Goal: Information Seeking & Learning: Learn about a topic

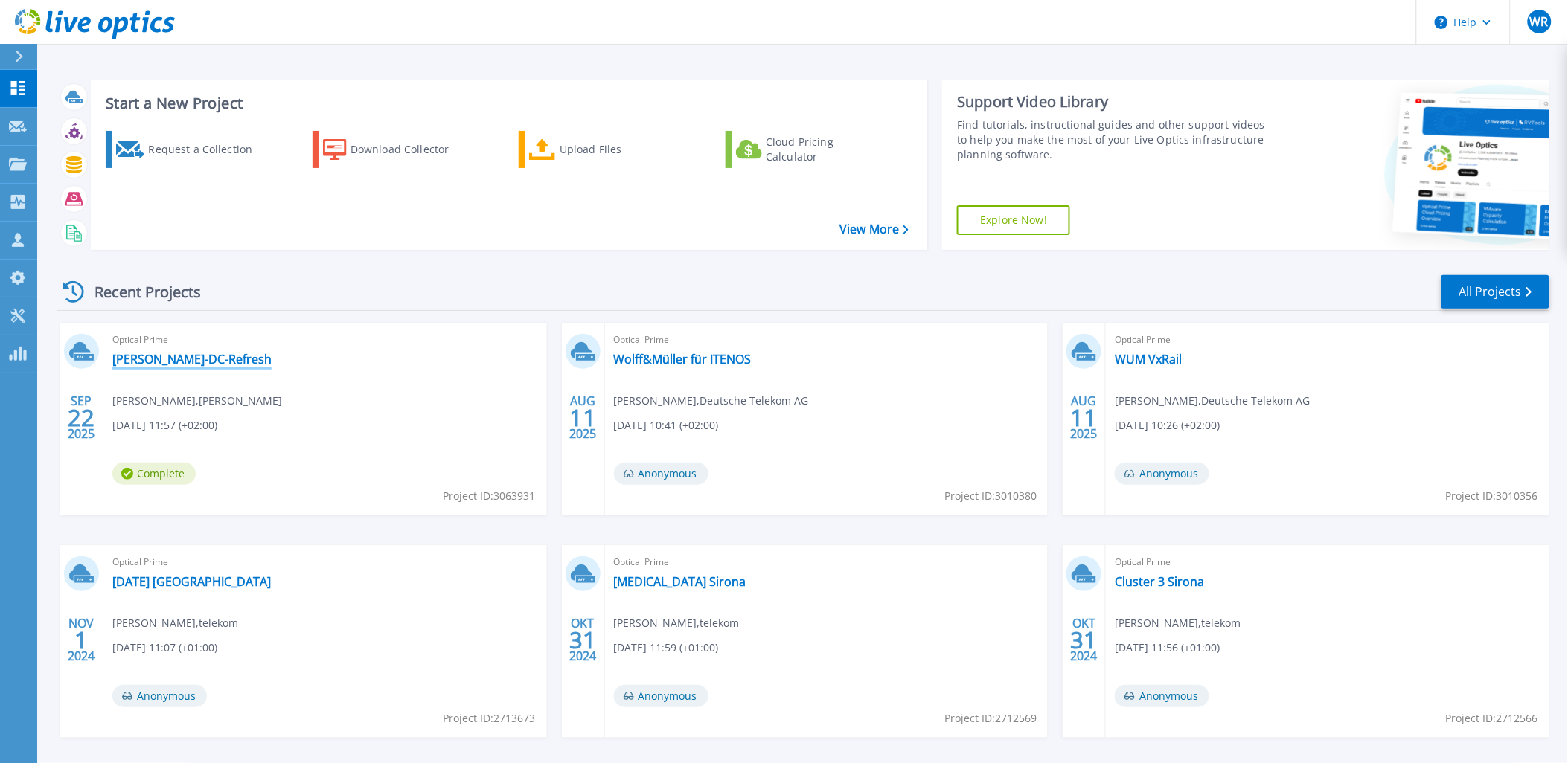
click at [146, 362] on link "[PERSON_NAME]-DC-Refresh" at bounding box center [192, 359] width 159 height 15
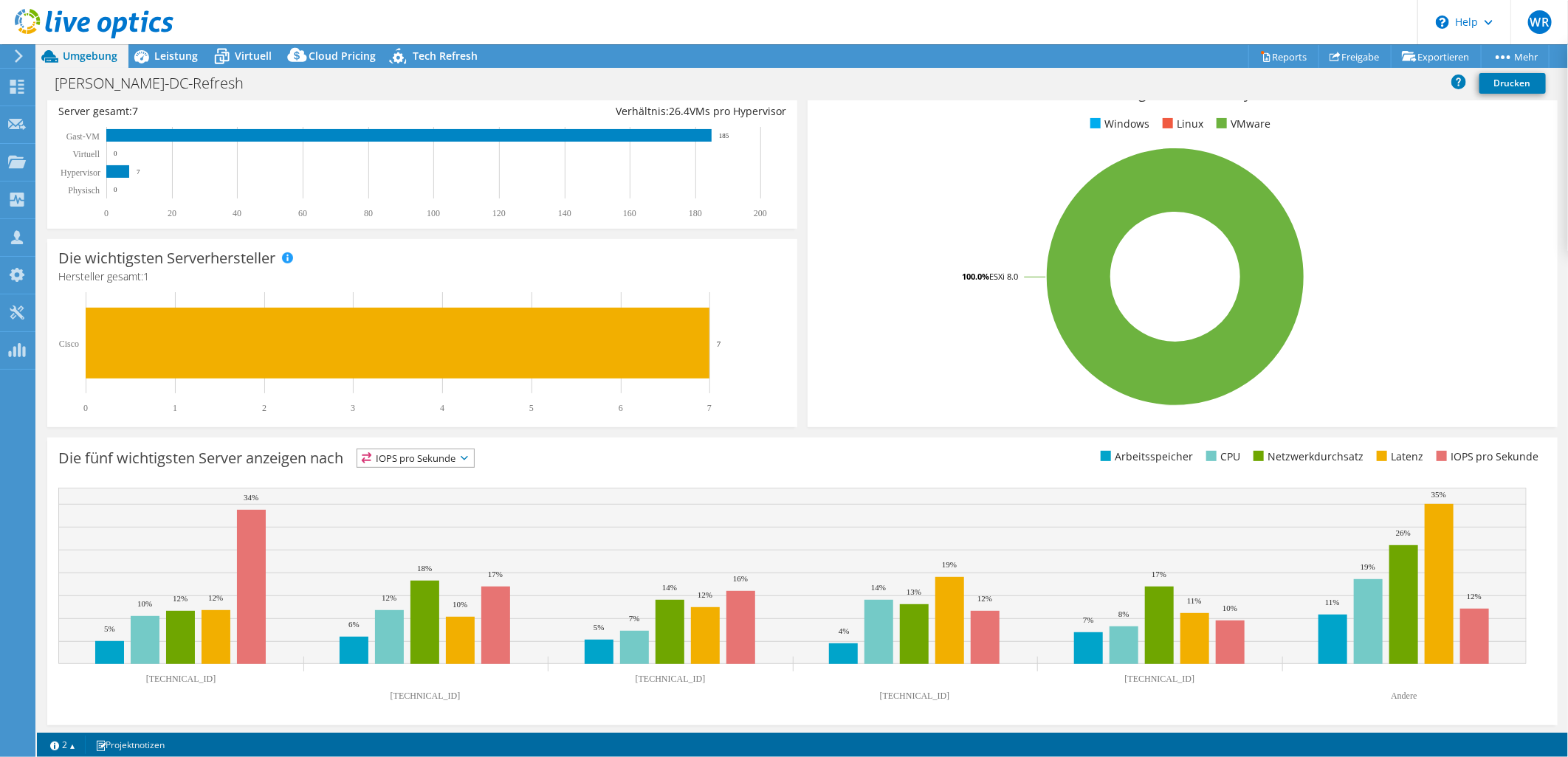
scroll to position [225, 0]
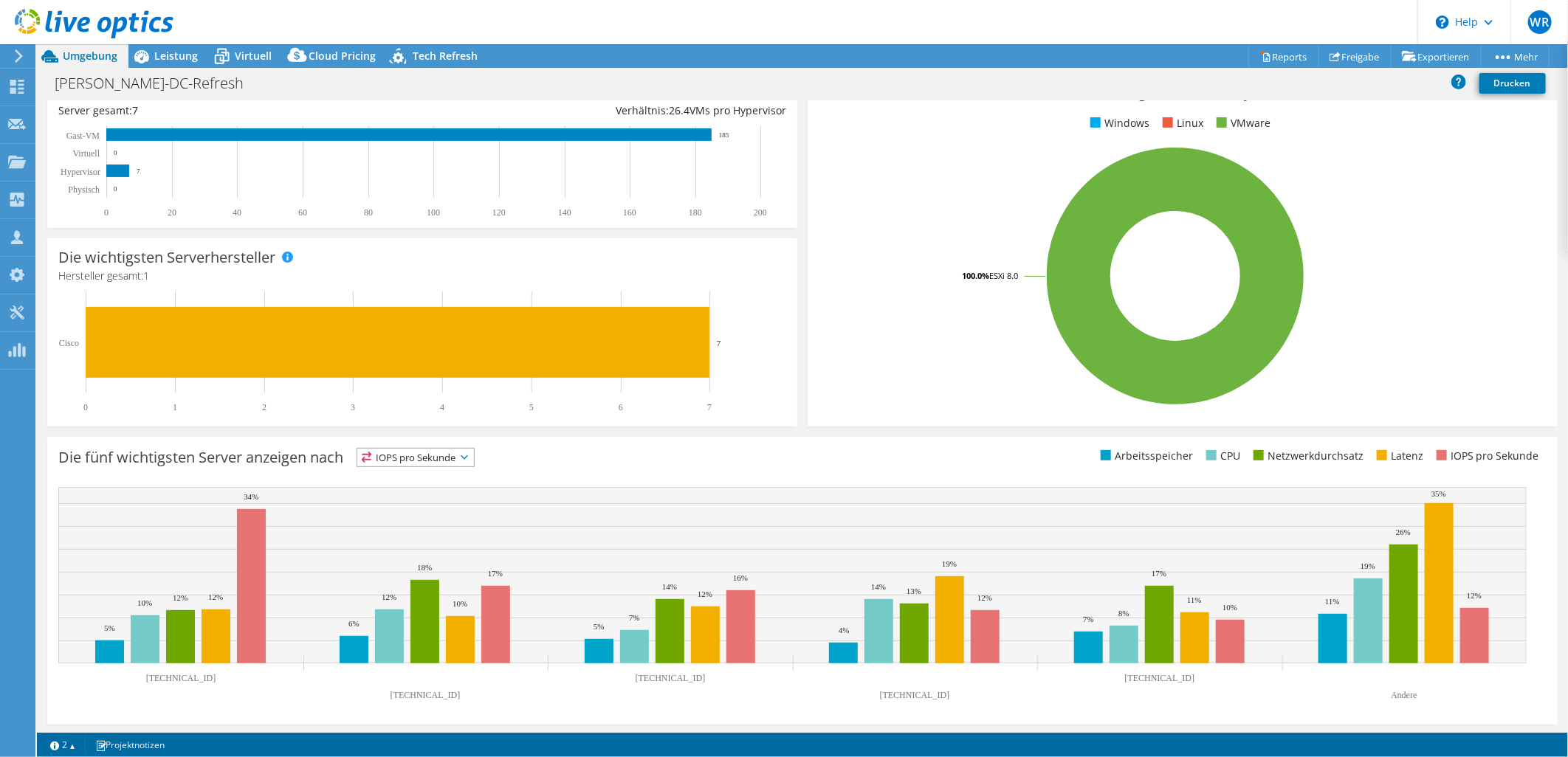
click at [385, 455] on span "IOPS pro Sekunde" at bounding box center [415, 457] width 117 height 18
click at [402, 496] on li "Arbeitsspeicher" at bounding box center [415, 497] width 117 height 21
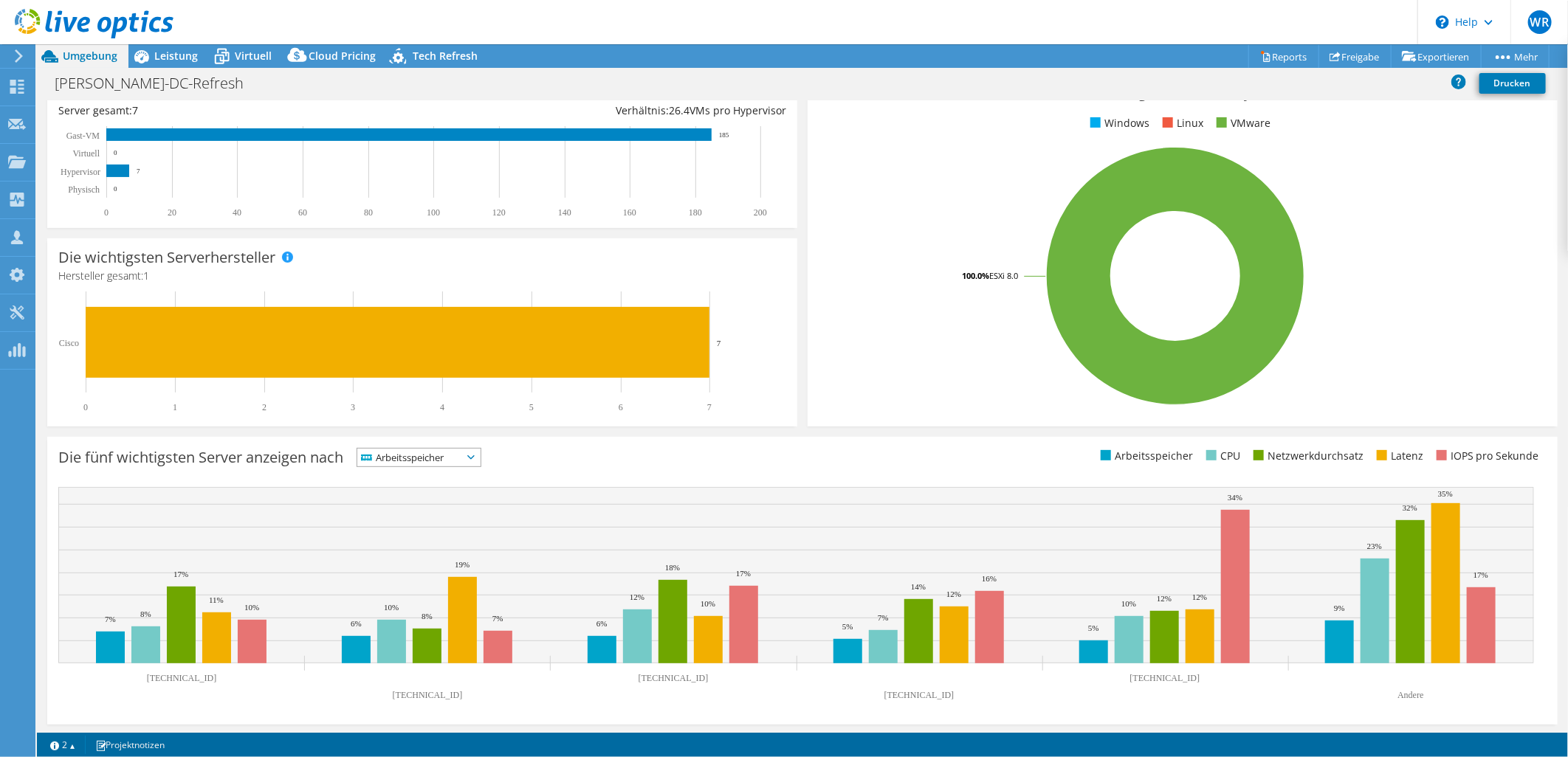
click at [433, 456] on span "Arbeitsspeicher" at bounding box center [409, 457] width 105 height 18
click at [413, 522] on li "CPU" at bounding box center [418, 518] width 123 height 21
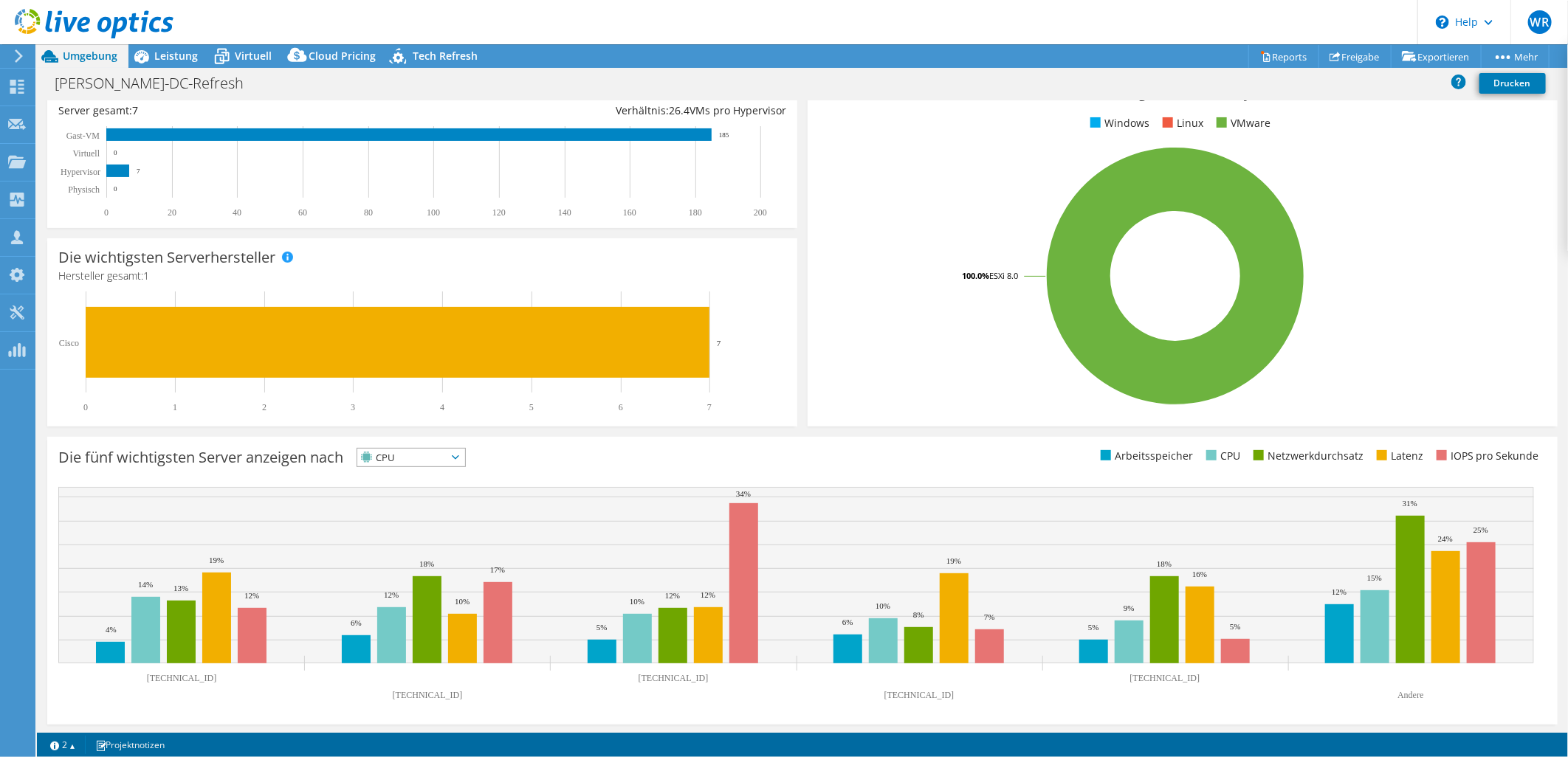
click at [428, 454] on span "CPU" at bounding box center [401, 457] width 90 height 18
click at [428, 543] on li "Netzwerkdurchsatz" at bounding box center [410, 538] width 108 height 21
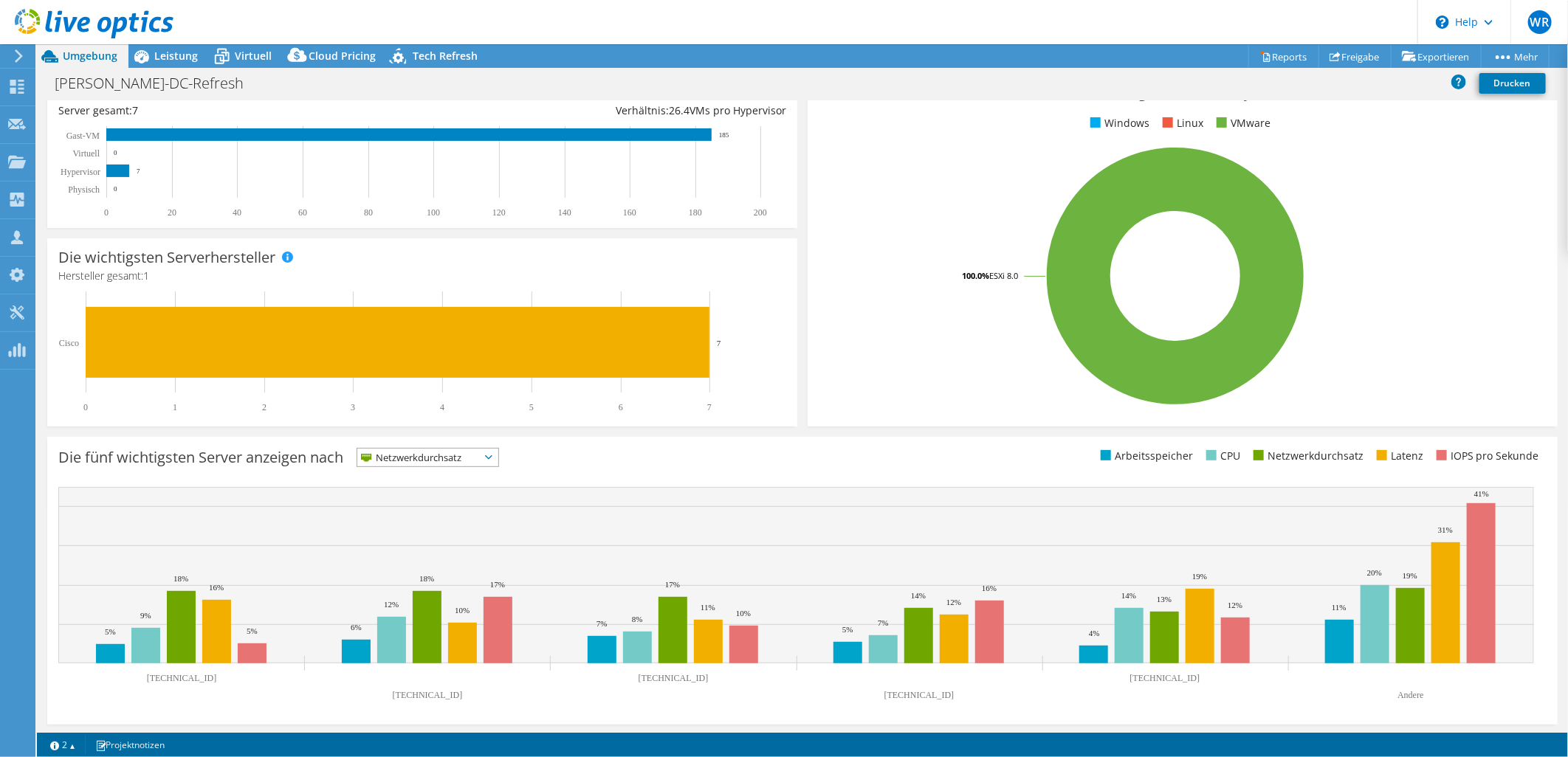
click at [414, 459] on span "Netzwerkdurchsatz" at bounding box center [418, 457] width 122 height 18
click at [399, 561] on li "Latenz" at bounding box center [428, 559] width 141 height 21
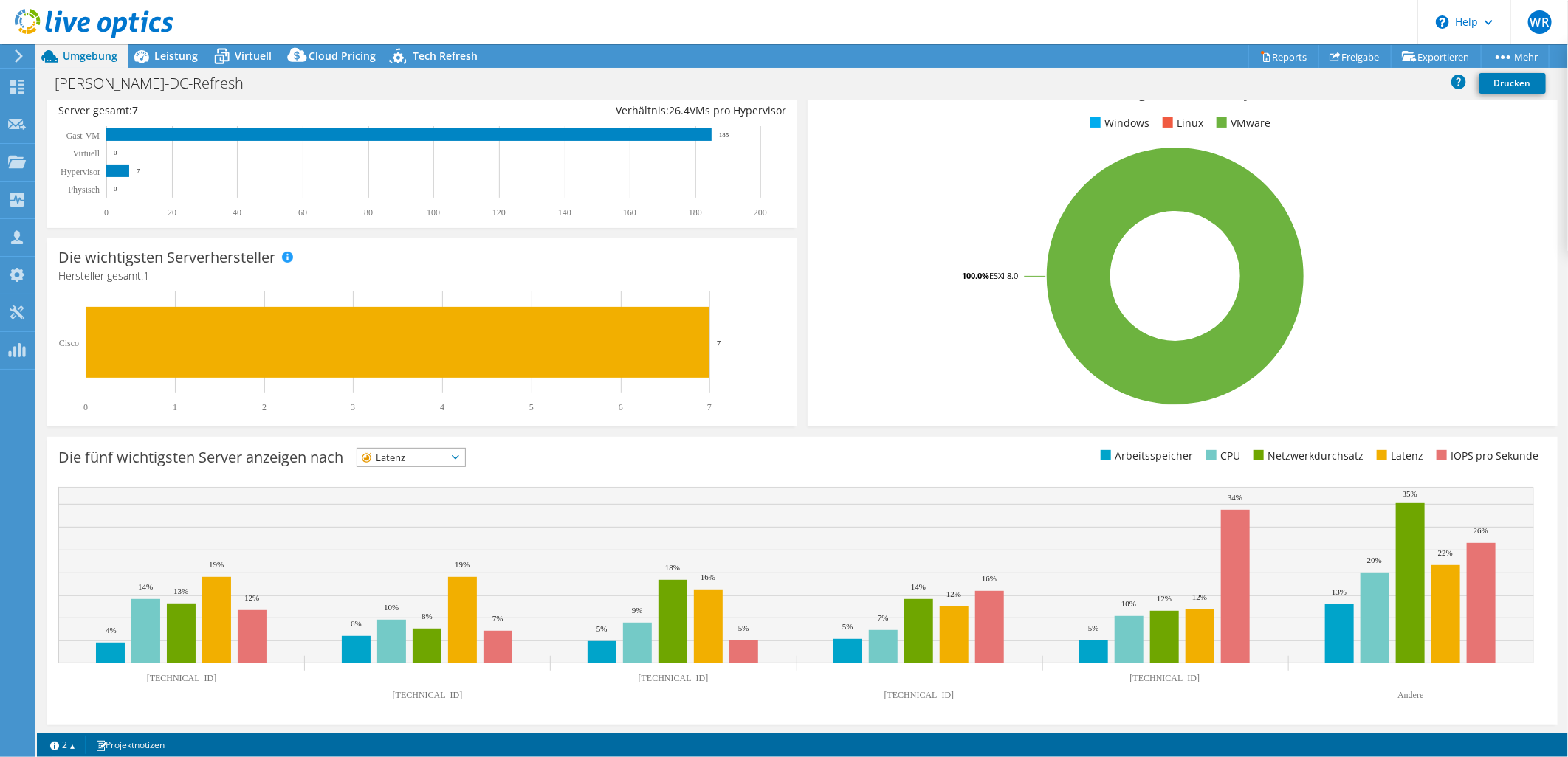
click at [447, 455] on span "Latenz" at bounding box center [401, 457] width 90 height 18
click at [427, 480] on li "IOPS pro Sekunde" at bounding box center [410, 476] width 108 height 21
